Goal: Information Seeking & Learning: Learn about a topic

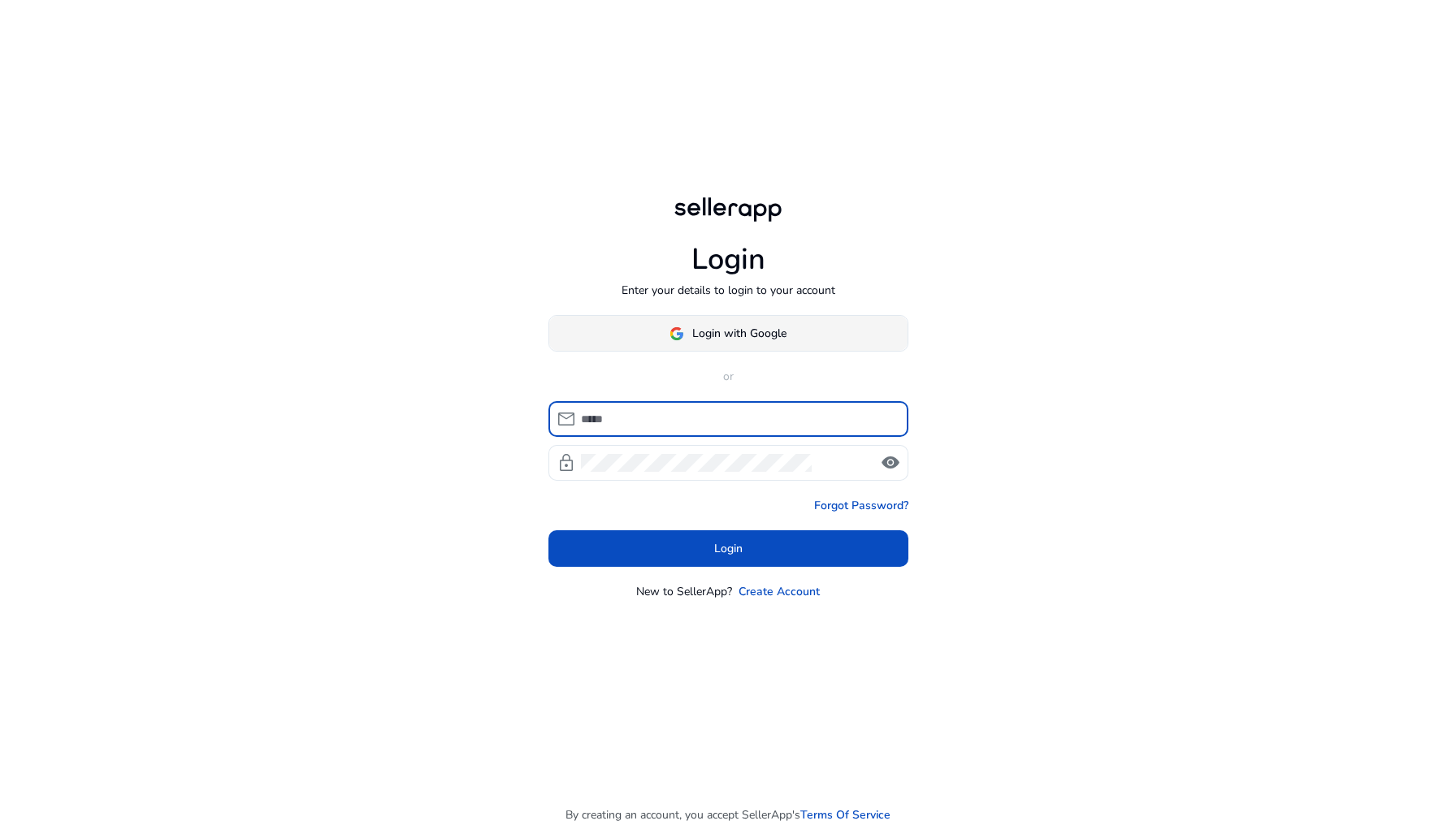
click at [763, 324] on span at bounding box center [728, 334] width 358 height 39
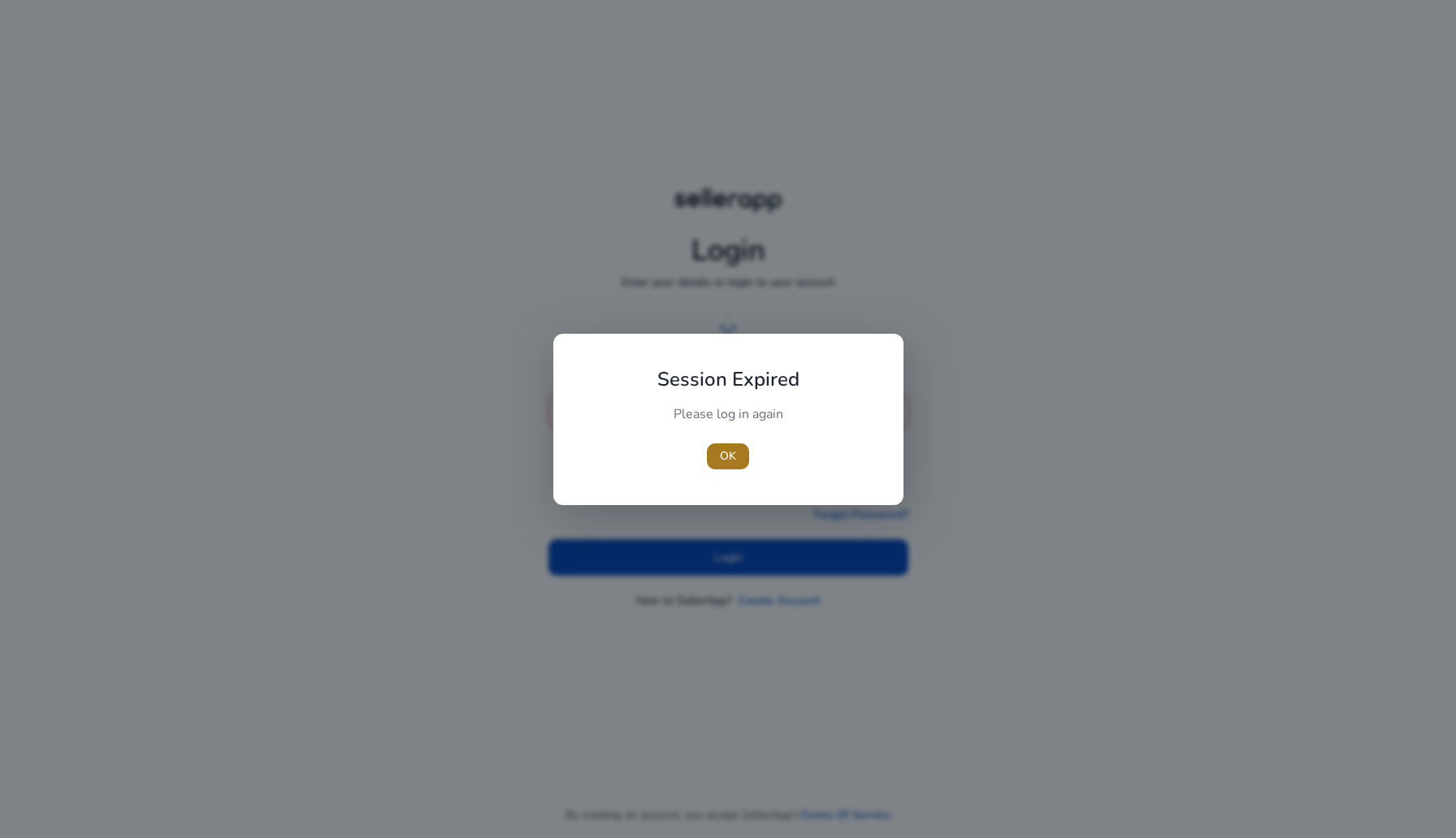
click at [738, 459] on span "button" at bounding box center [728, 456] width 42 height 39
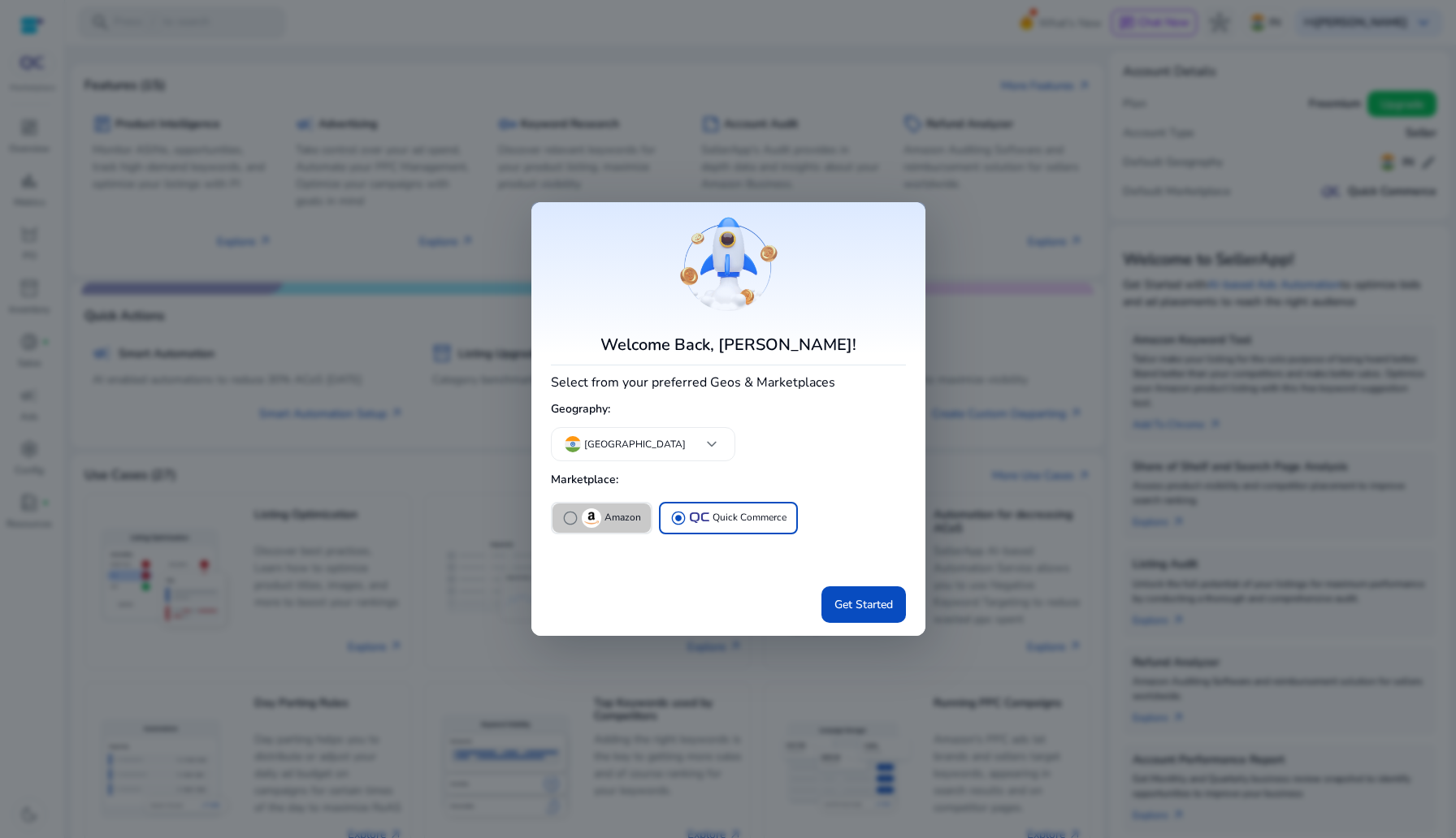
click at [567, 512] on span "radio_button_unchecked" at bounding box center [570, 518] width 16 height 16
click at [850, 618] on span at bounding box center [863, 604] width 85 height 39
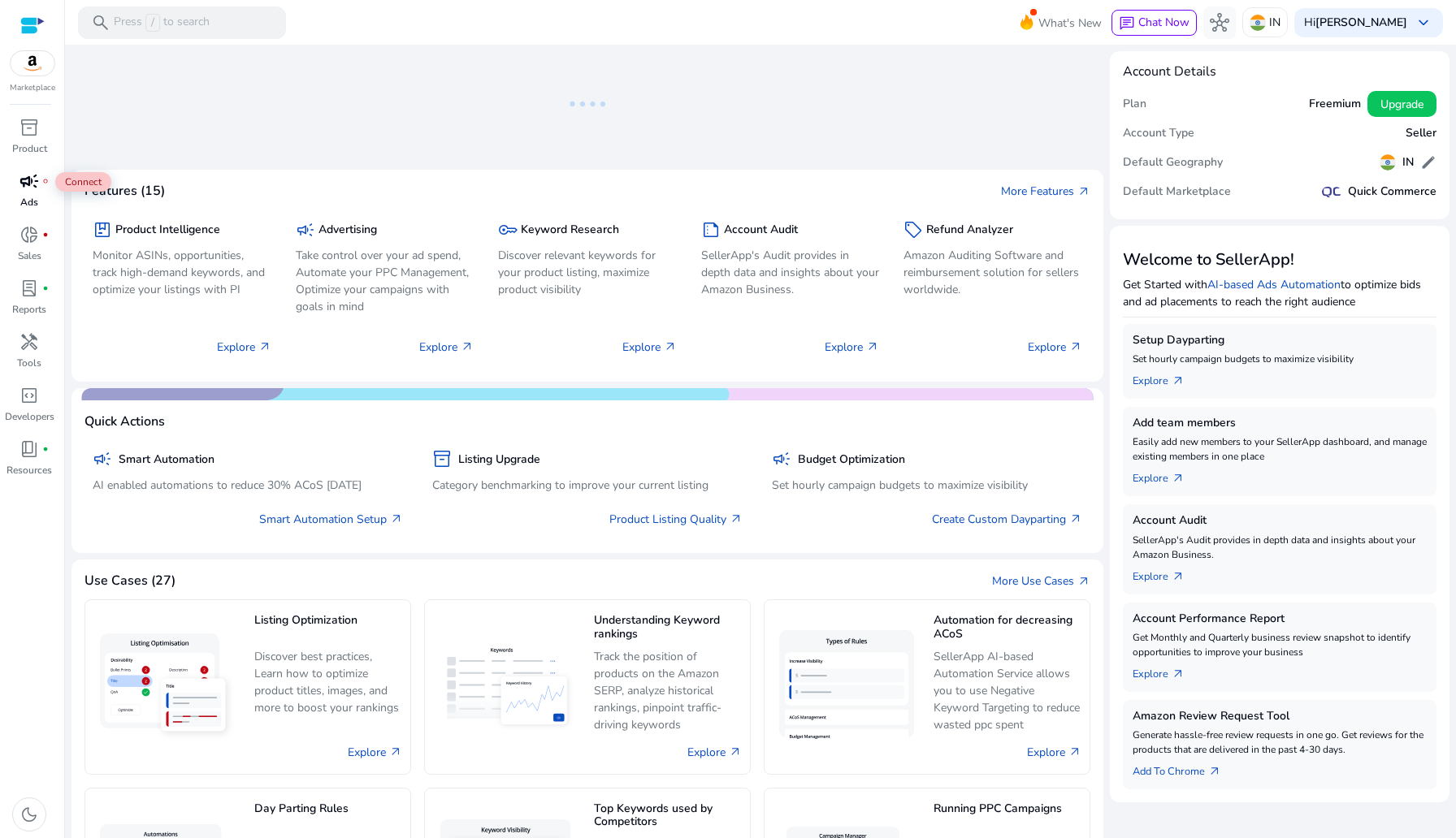
click at [25, 186] on span "campaign" at bounding box center [28, 181] width 19 height 19
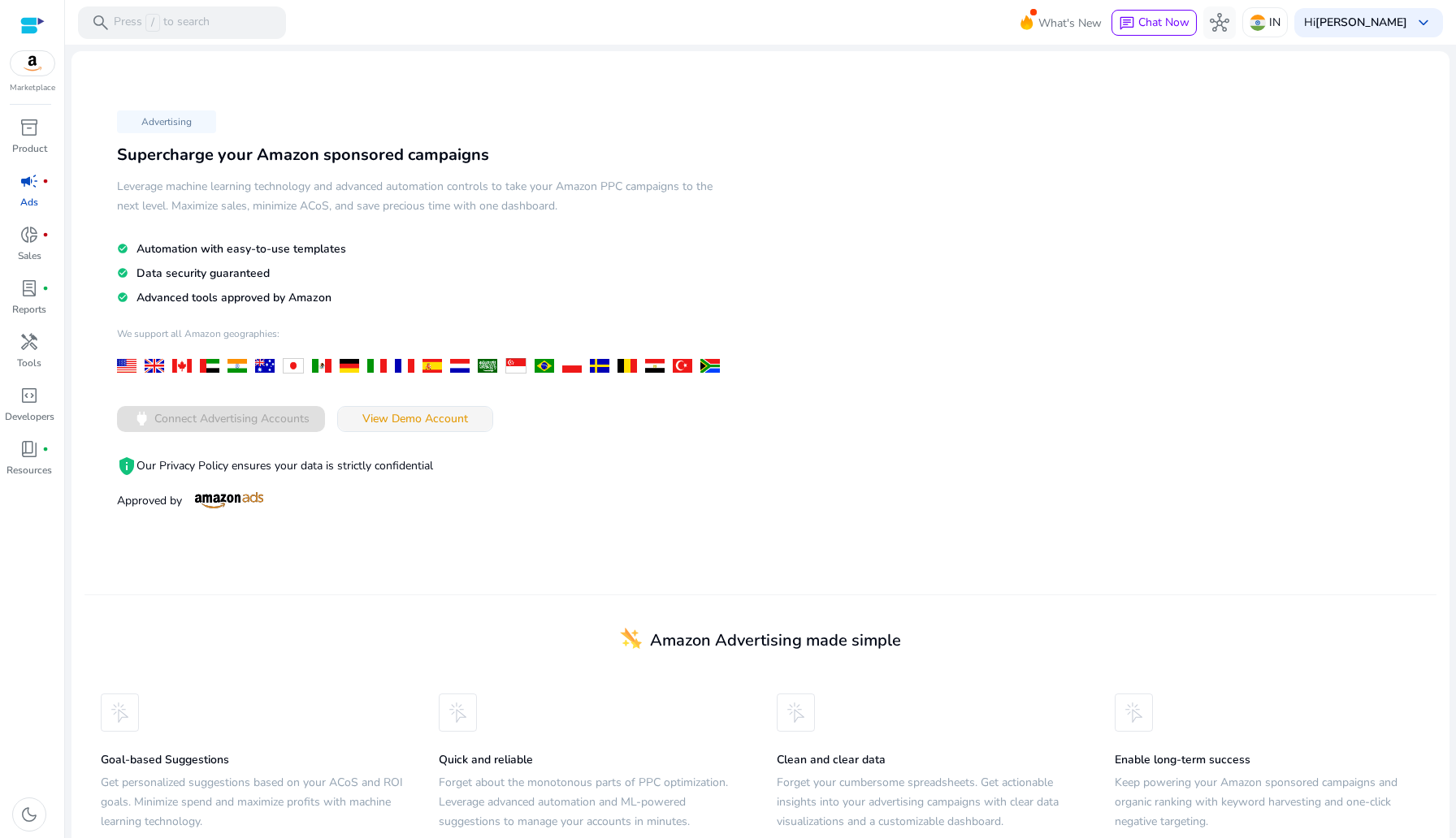
click at [424, 414] on span "View Demo Account" at bounding box center [415, 418] width 105 height 17
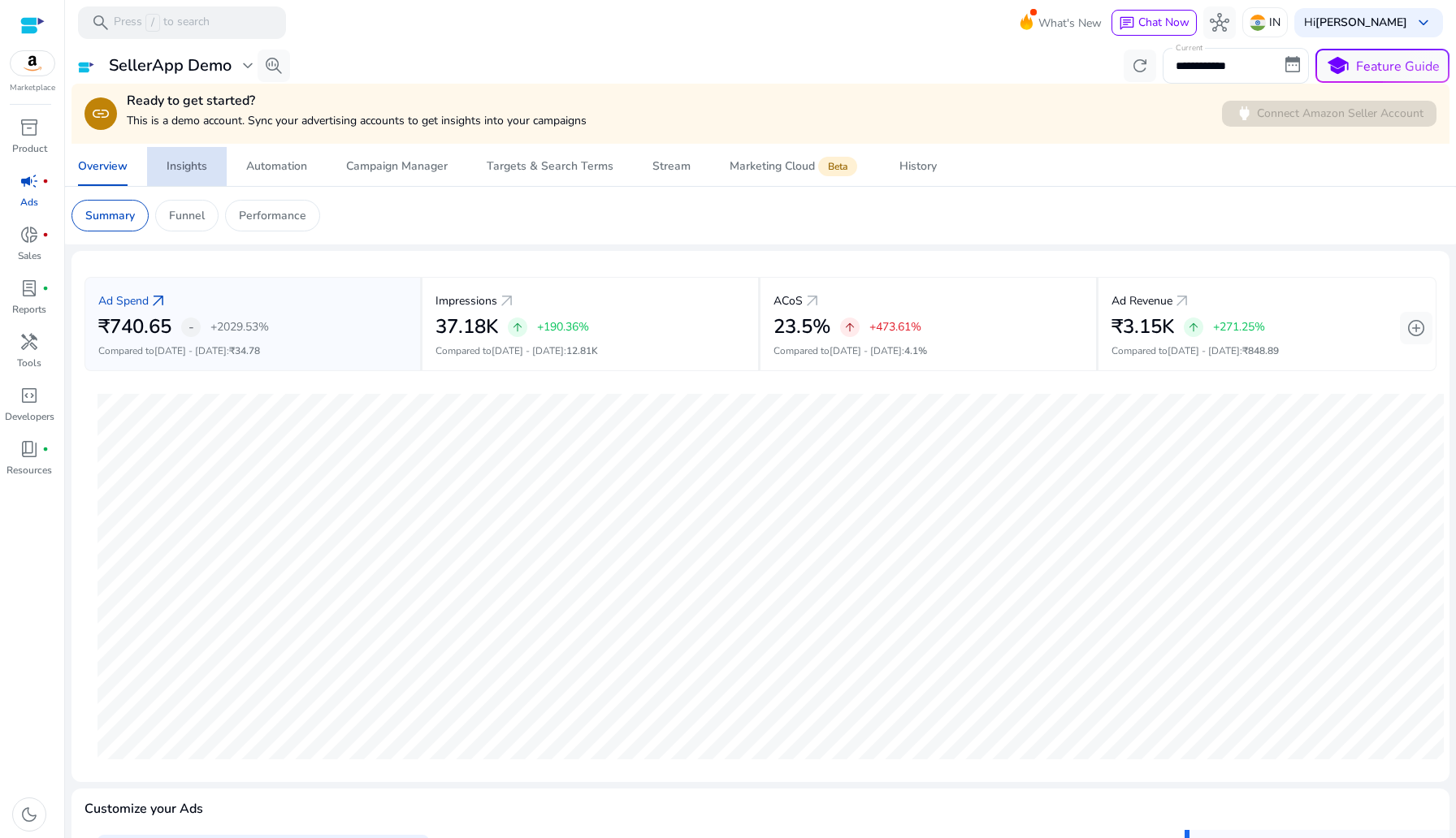
click at [195, 161] on div "Insights" at bounding box center [186, 166] width 41 height 12
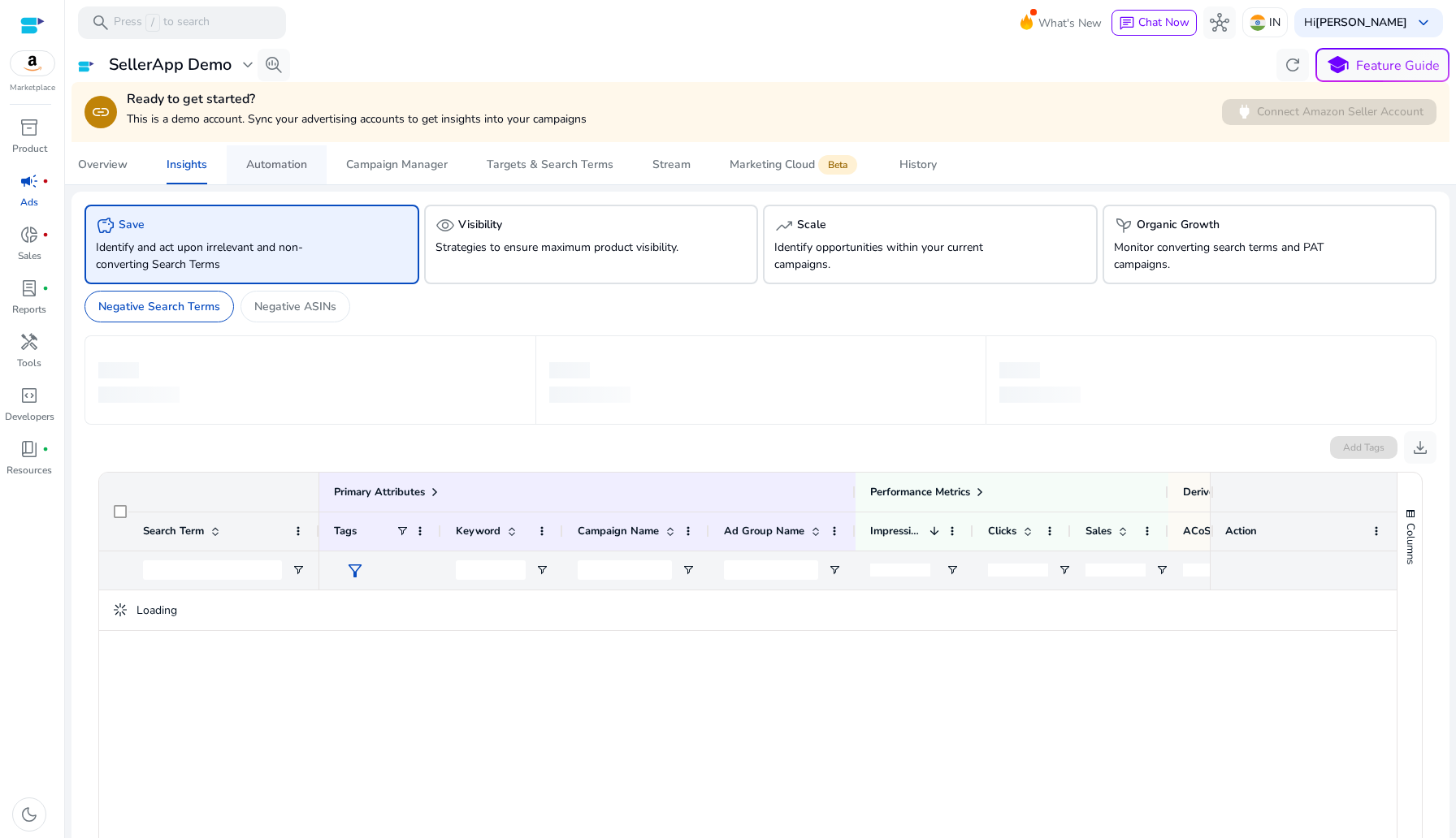
click at [300, 176] on span "Automation" at bounding box center [276, 165] width 61 height 39
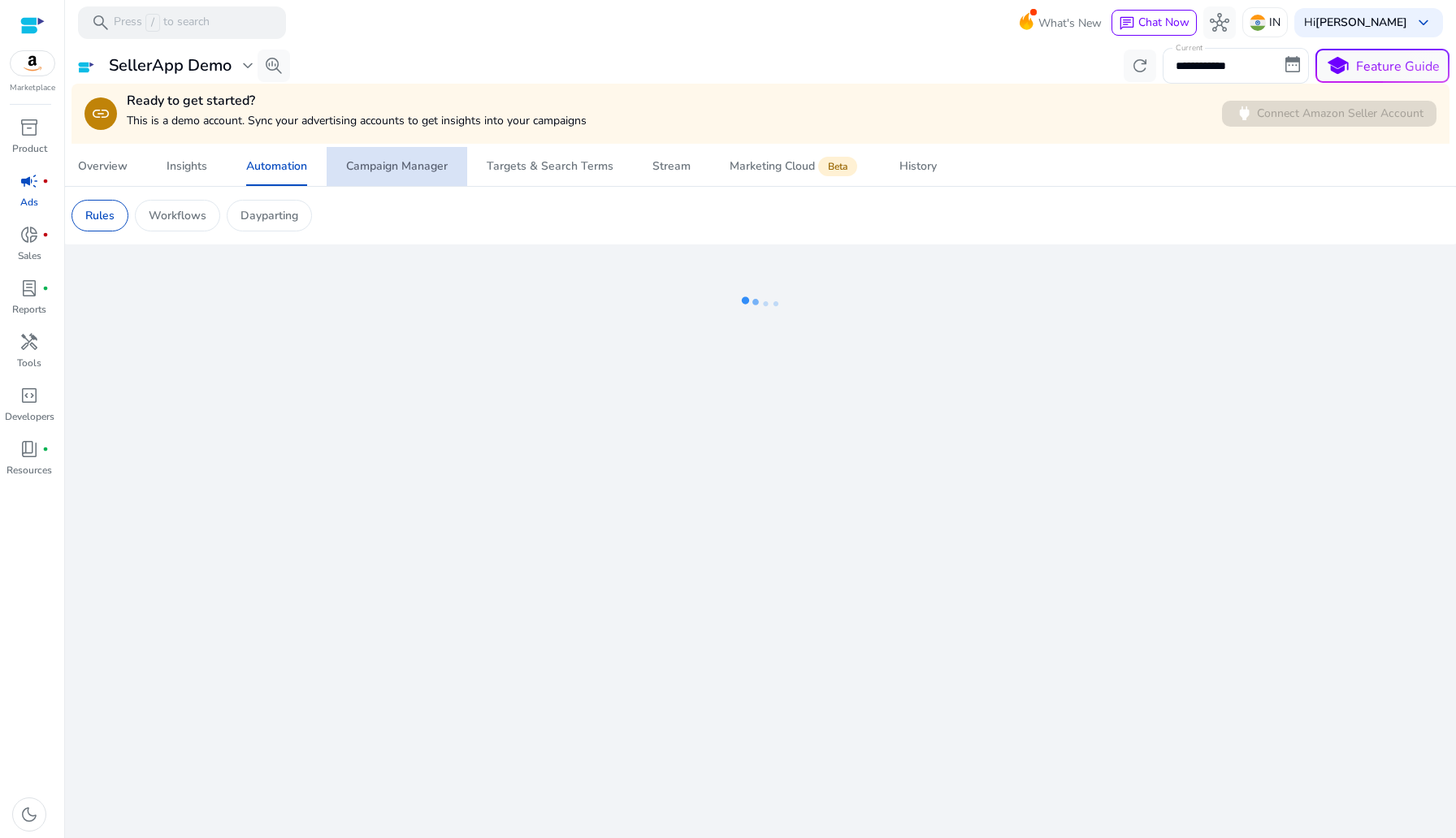
click at [452, 179] on link "Campaign Manager" at bounding box center [397, 166] width 141 height 39
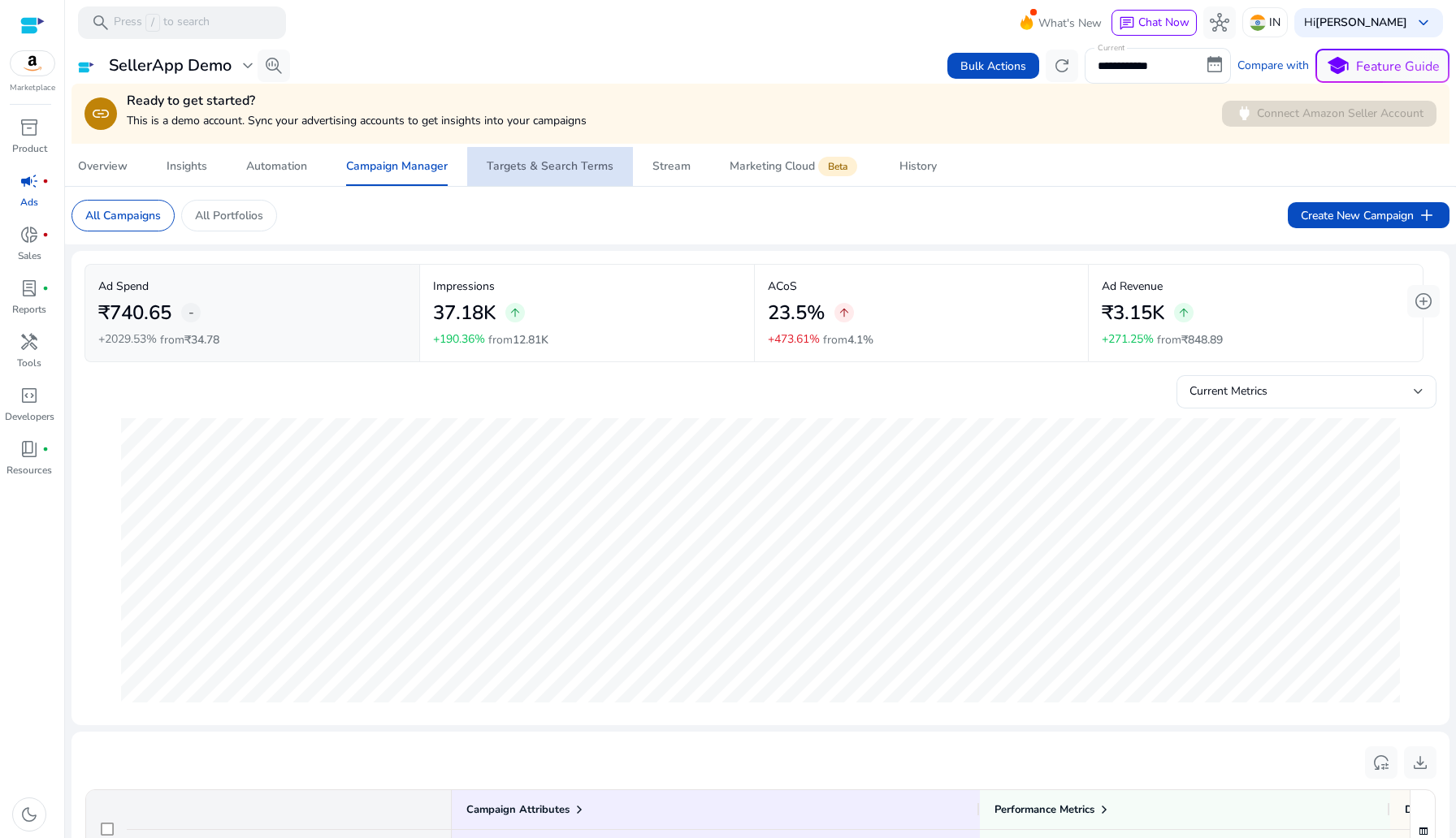
click at [571, 183] on span "Targets & Search Terms" at bounding box center [549, 166] width 126 height 39
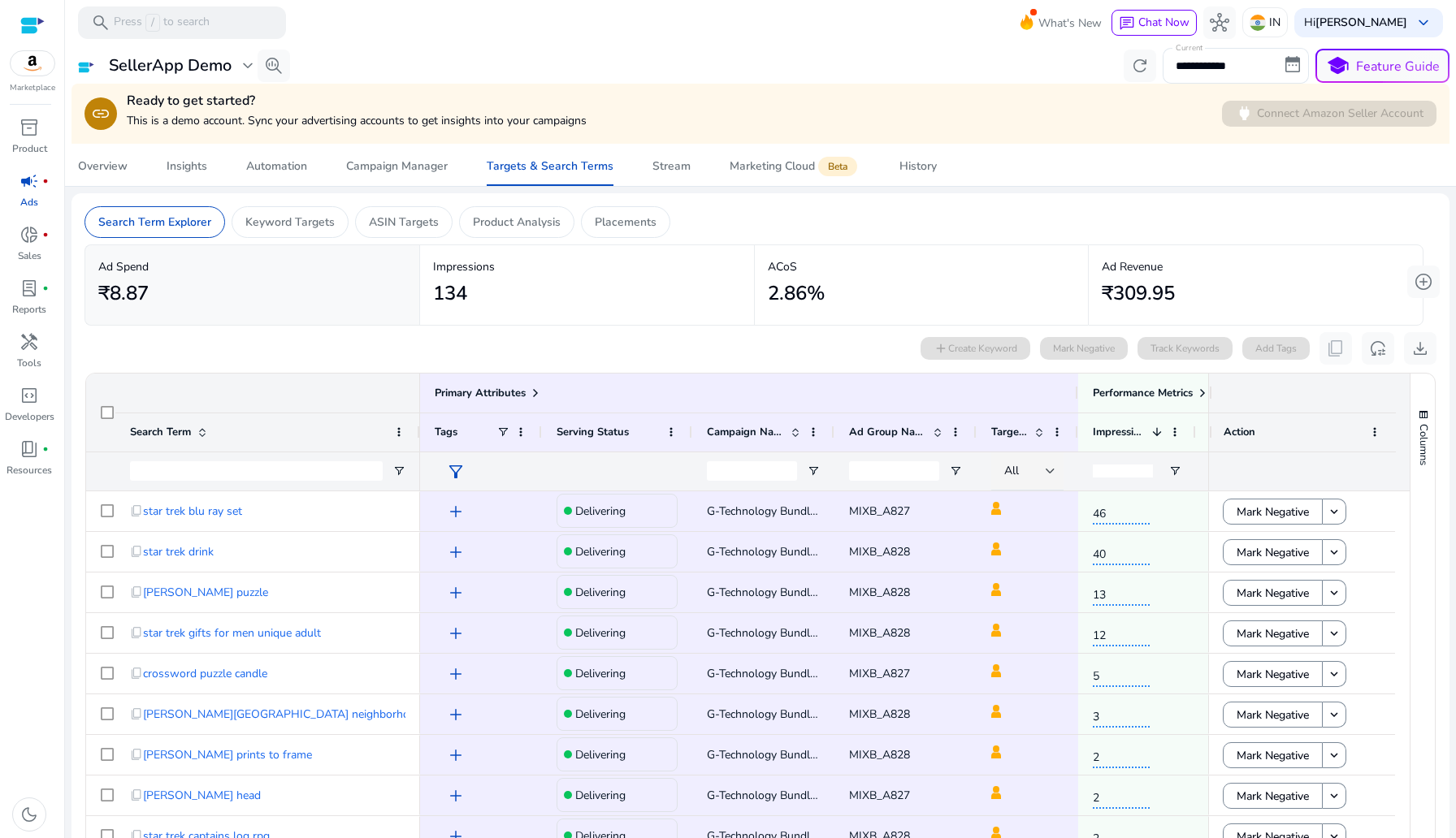
drag, startPoint x: 1100, startPoint y: 269, endPoint x: 1171, endPoint y: 268, distance: 71.0
click at [1171, 268] on p "Ad Revenue" at bounding box center [1256, 266] width 308 height 17
click at [1089, 256] on mat-card "Ad Revenue ₹309.95" at bounding box center [1255, 285] width 334 height 80
